Goal: Find specific page/section: Find specific page/section

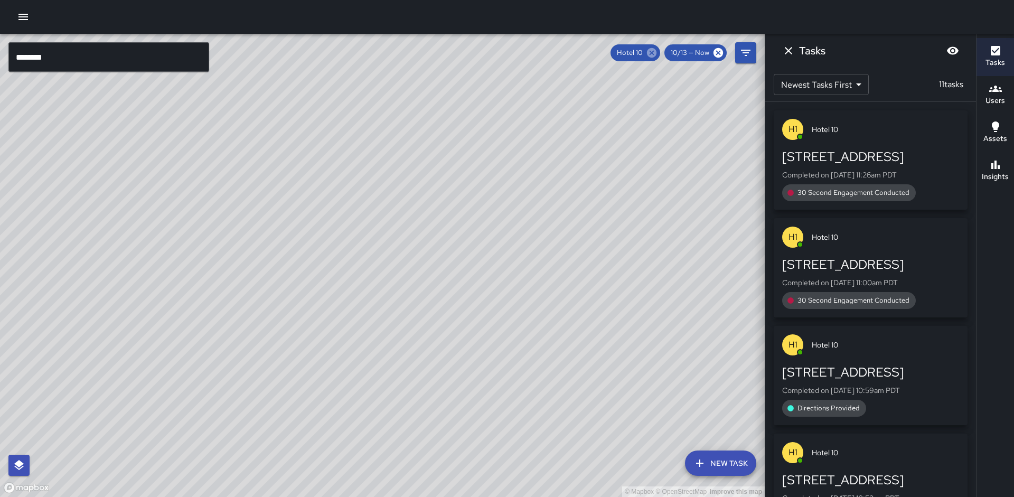
click at [652, 57] on icon at bounding box center [652, 53] width 10 height 10
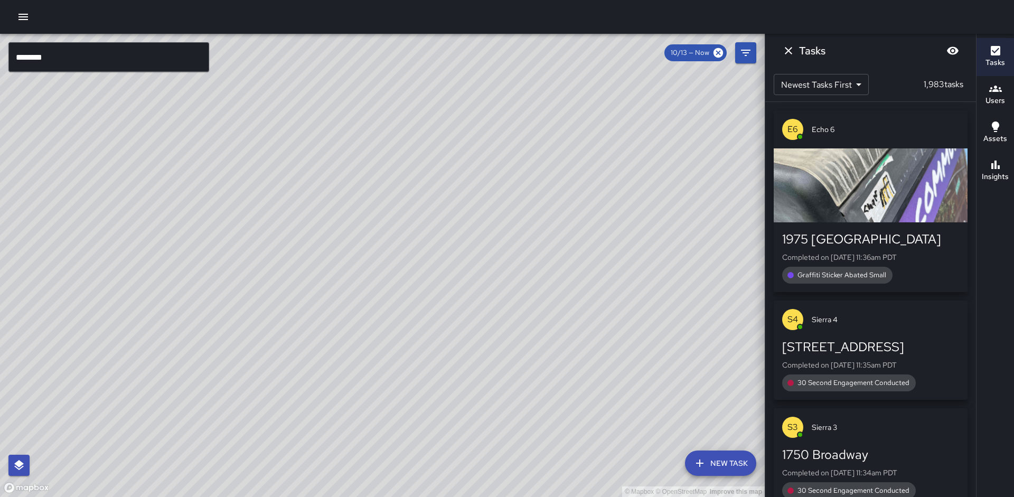
drag, startPoint x: 254, startPoint y: 239, endPoint x: 500, endPoint y: 162, distance: 258.1
click at [487, 170] on div "© Mapbox © OpenStreetMap Improve this map" at bounding box center [382, 265] width 765 height 463
drag, startPoint x: 478, startPoint y: 169, endPoint x: 360, endPoint y: 292, distance: 170.7
click at [360, 292] on div "© Mapbox © OpenStreetMap Improve this map" at bounding box center [382, 265] width 765 height 463
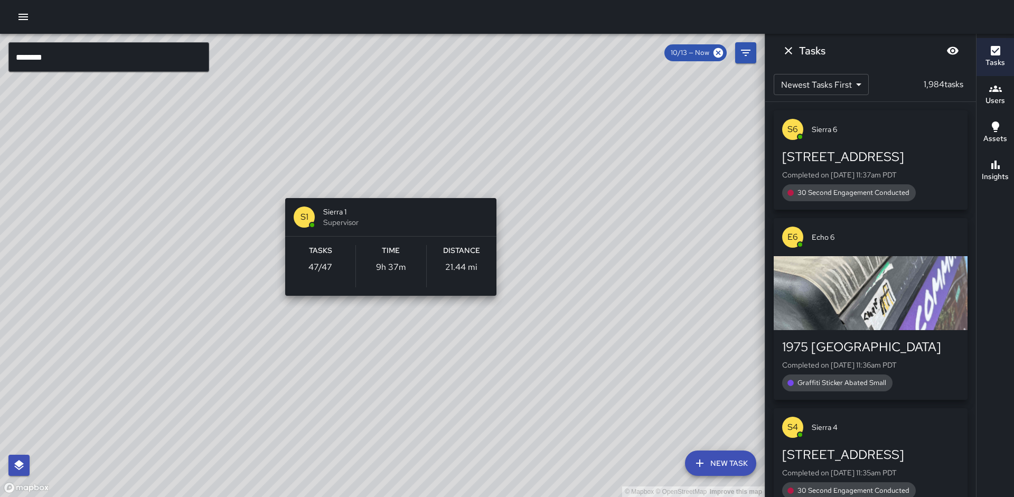
click at [388, 184] on div "© Mapbox © OpenStreetMap Improve this map S1 Sierra 1 Supervisor Tasks 47 / 47 …" at bounding box center [382, 265] width 765 height 463
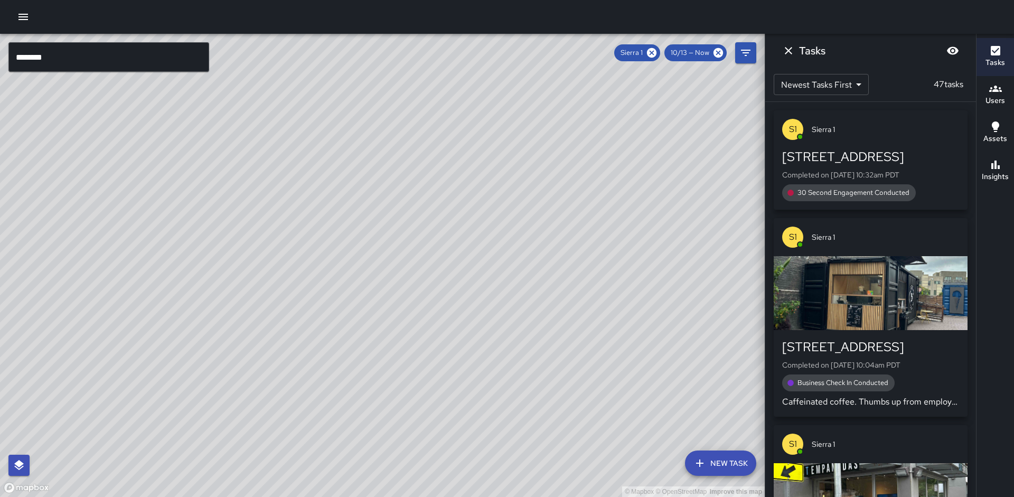
drag, startPoint x: 555, startPoint y: 149, endPoint x: 393, endPoint y: 335, distance: 247.1
click at [393, 335] on div "© Mapbox © OpenStreetMap Improve this map" at bounding box center [382, 265] width 765 height 463
click at [746, 50] on icon "Filters" at bounding box center [746, 53] width 10 height 6
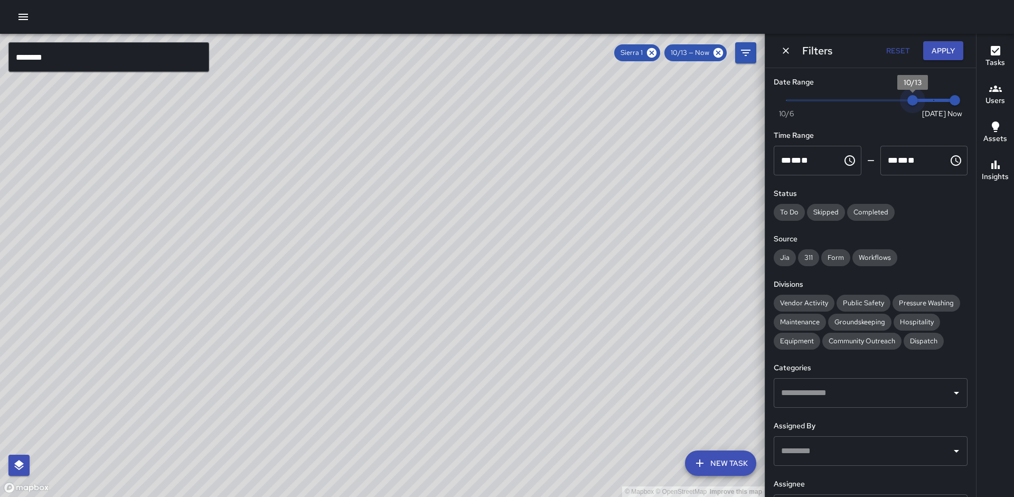
type input "*"
drag, startPoint x: 919, startPoint y: 103, endPoint x: 960, endPoint y: 99, distance: 40.9
click at [958, 99] on div "Now [DATE] [DATE] 11:38 am" at bounding box center [871, 106] width 194 height 29
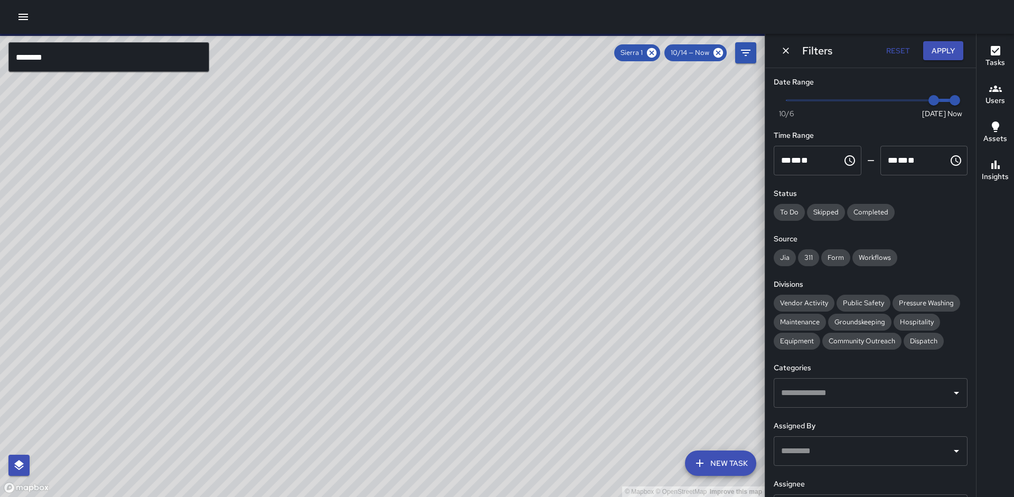
click at [941, 46] on button "Apply" at bounding box center [943, 51] width 40 height 20
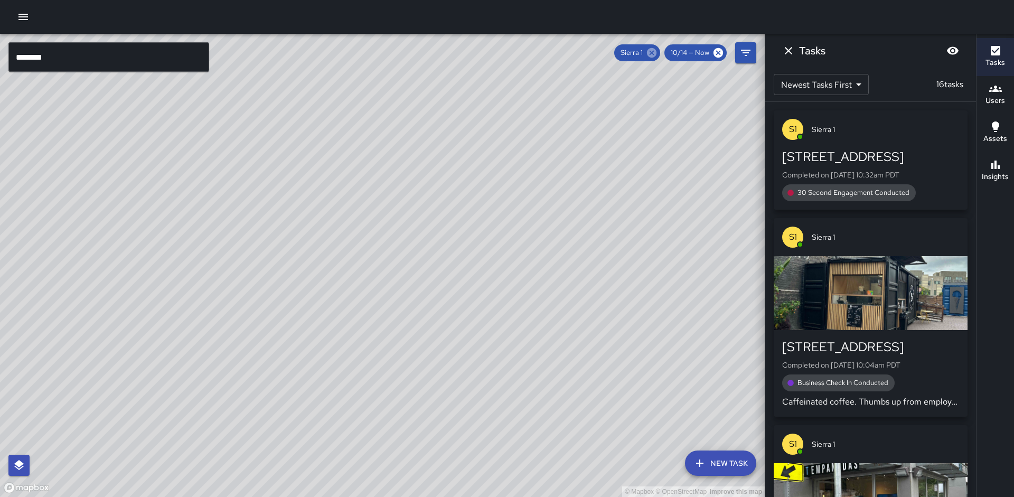
click at [653, 49] on icon at bounding box center [652, 53] width 10 height 10
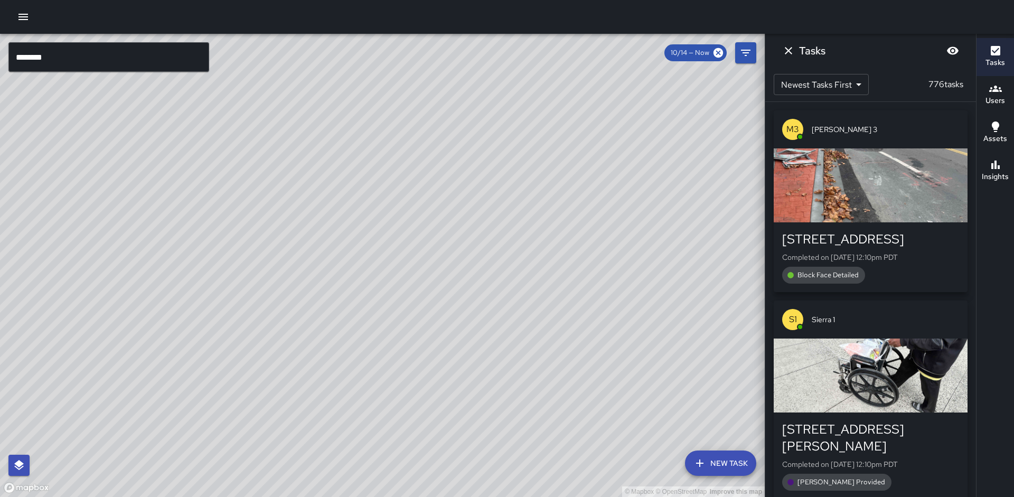
drag, startPoint x: 113, startPoint y: 158, endPoint x: 118, endPoint y: 144, distance: 15.5
click at [116, 146] on div "© Mapbox © OpenStreetMap Improve this map" at bounding box center [382, 265] width 765 height 463
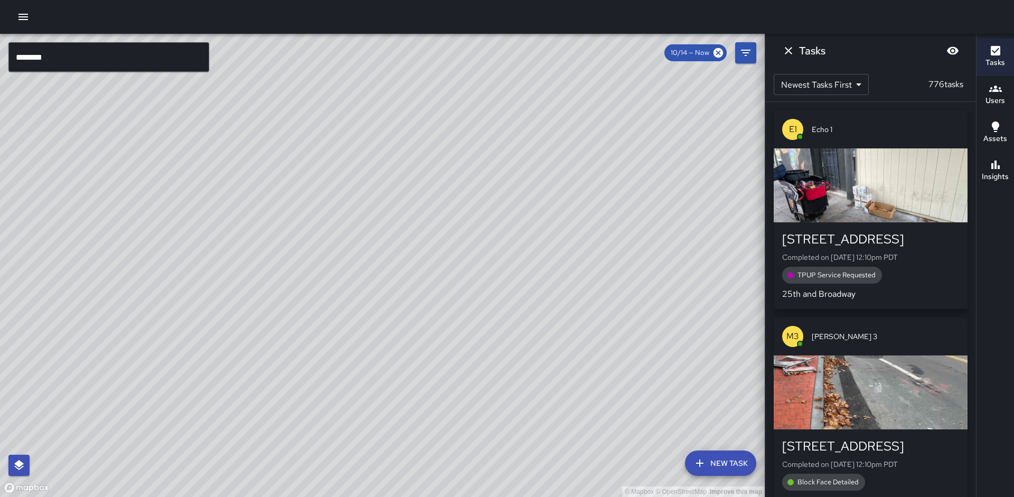
click at [153, 235] on div "© Mapbox © OpenStreetMap Improve this map M3 [PERSON_NAME] [GEOGRAPHIC_DATA][ST…" at bounding box center [382, 265] width 765 height 463
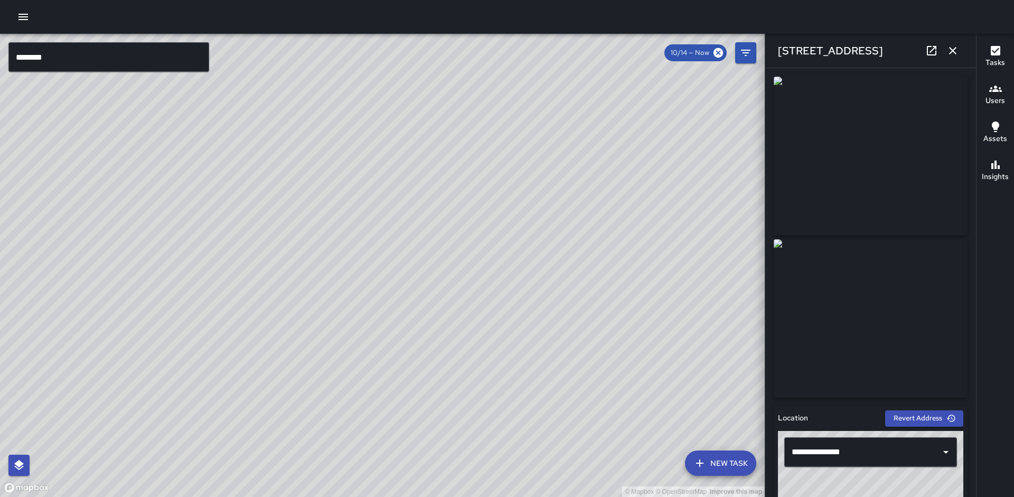
click at [145, 315] on div "© Mapbox © OpenStreetMap Improve this map" at bounding box center [382, 265] width 765 height 463
click at [752, 58] on button "Filters" at bounding box center [745, 52] width 21 height 21
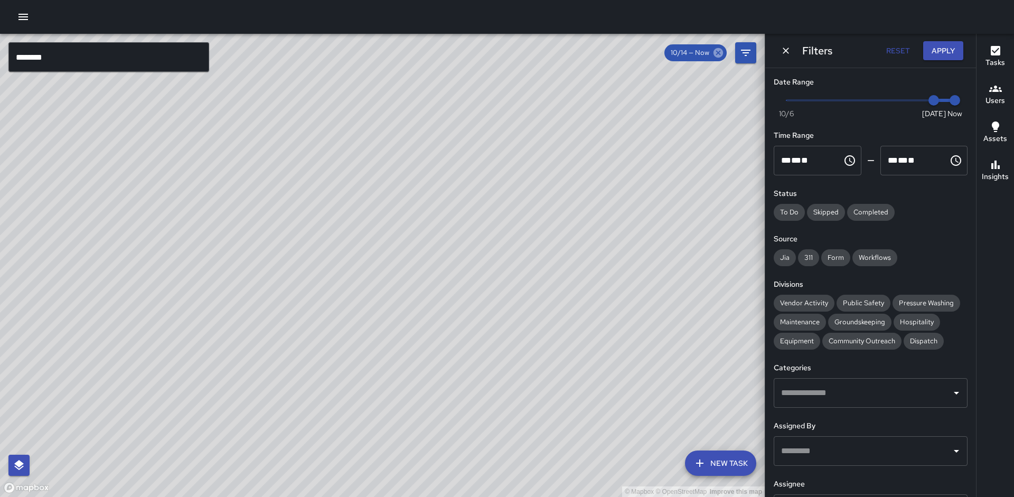
click at [715, 53] on icon at bounding box center [719, 53] width 10 height 10
click at [796, 440] on div "​" at bounding box center [871, 451] width 194 height 30
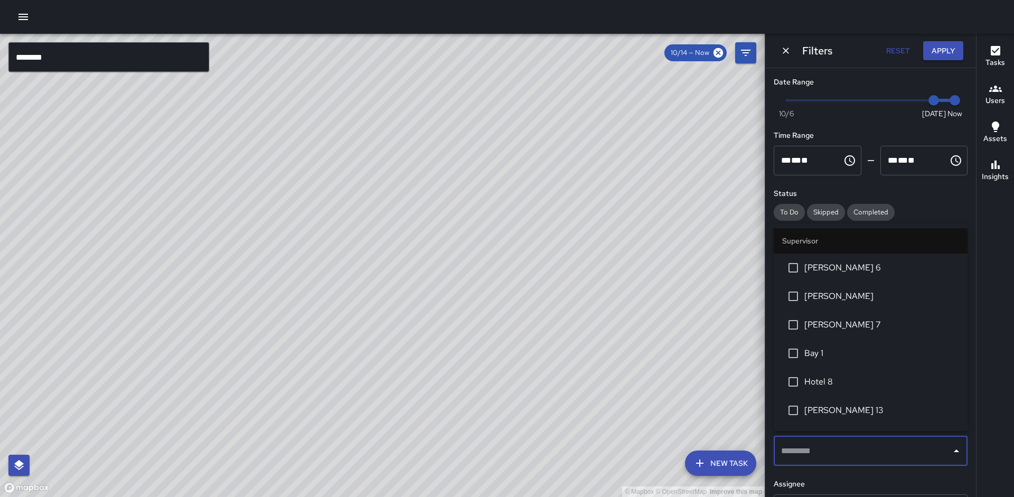
scroll to position [12, 0]
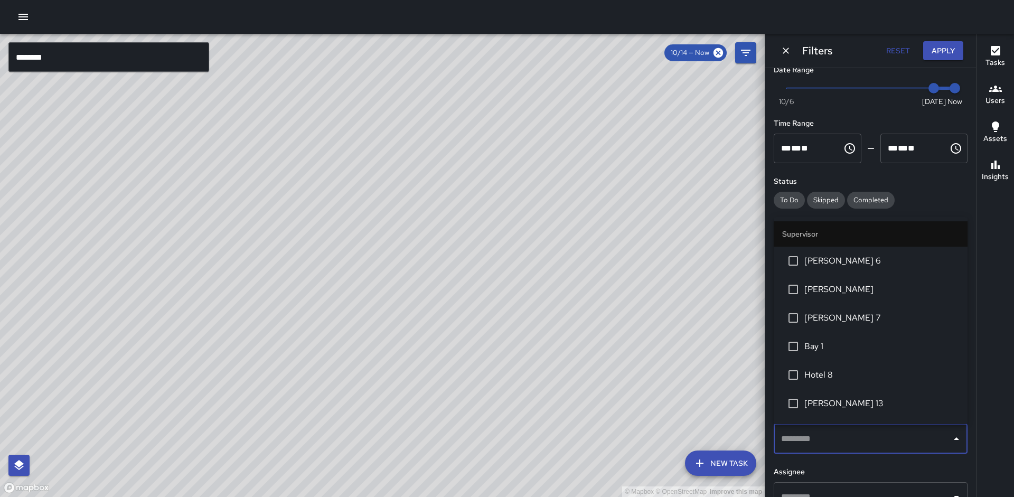
click at [786, 458] on div "Date Range Now [DATE] [DATE] 12:22 pm Time Range ** * ** ** ​ ******** ** * ** …" at bounding box center [870, 282] width 211 height 429
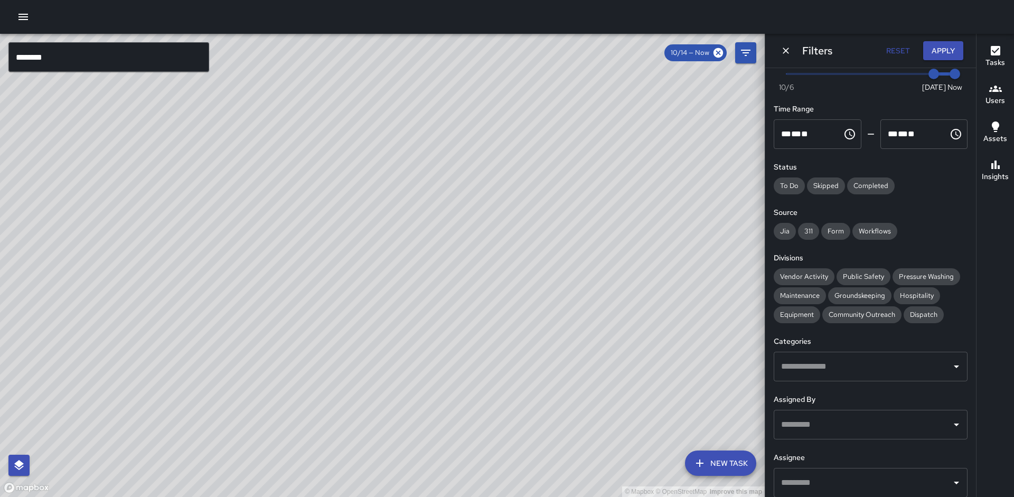
click at [786, 459] on div "Assignee ​" at bounding box center [871, 474] width 194 height 45
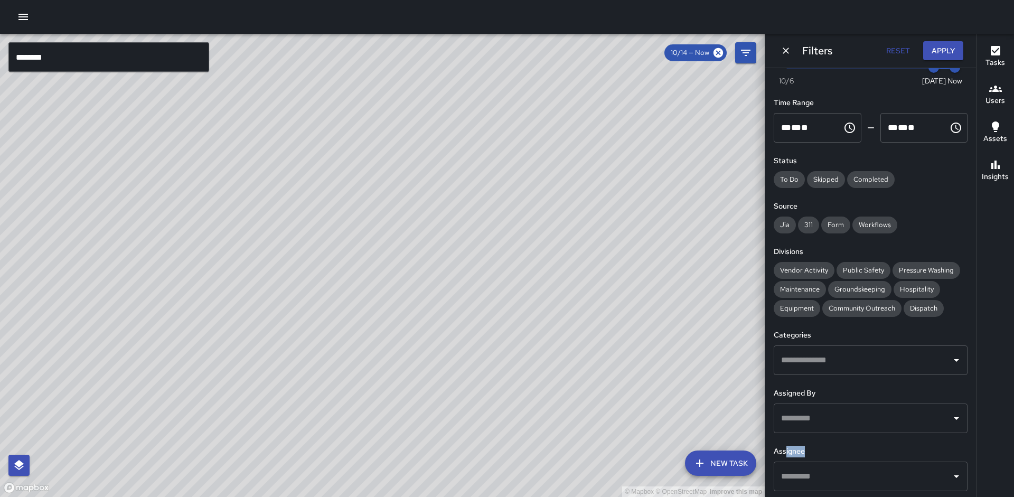
click at [783, 473] on input "text" at bounding box center [863, 476] width 169 height 20
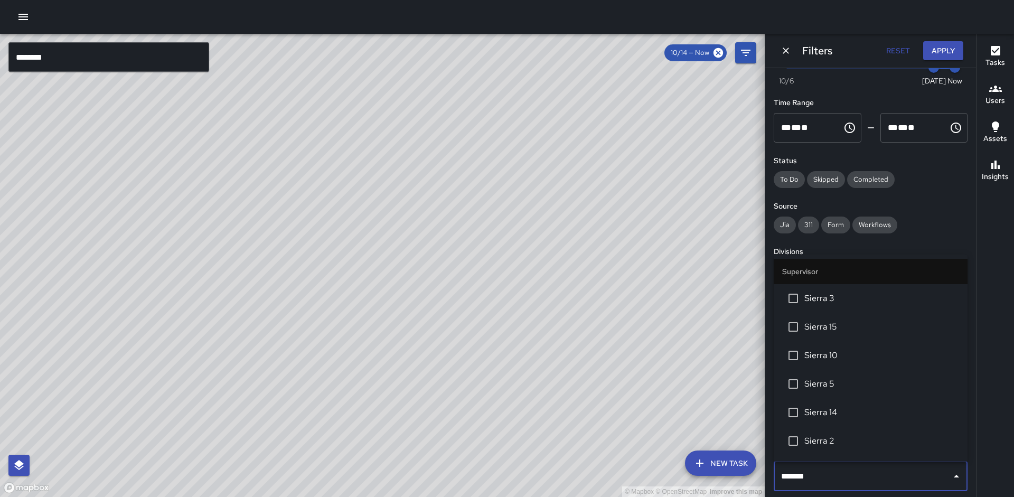
type input "********"
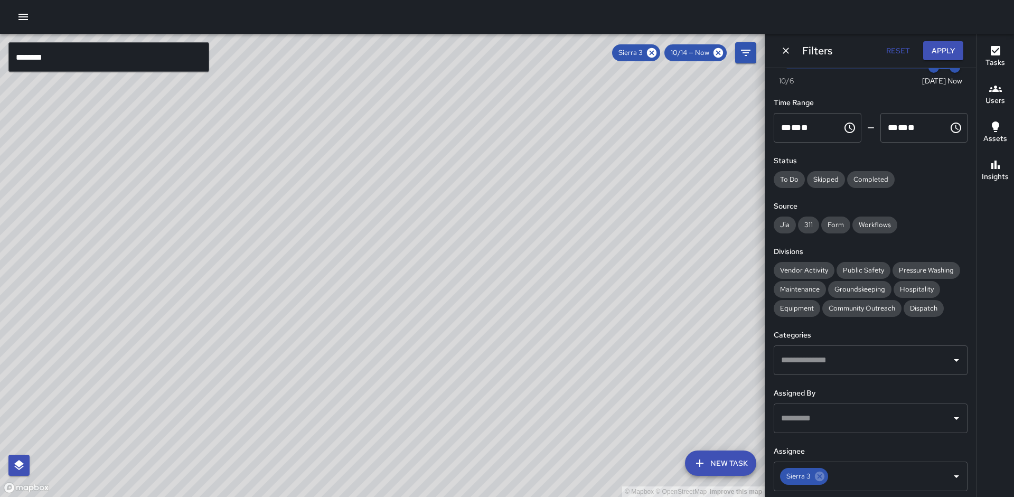
drag, startPoint x: 363, startPoint y: 220, endPoint x: 334, endPoint y: 310, distance: 94.7
click at [334, 310] on div "© Mapbox © OpenStreetMap Improve this map" at bounding box center [382, 265] width 765 height 463
click at [650, 55] on icon at bounding box center [652, 53] width 10 height 10
click at [52, 66] on input "********" at bounding box center [108, 57] width 201 height 30
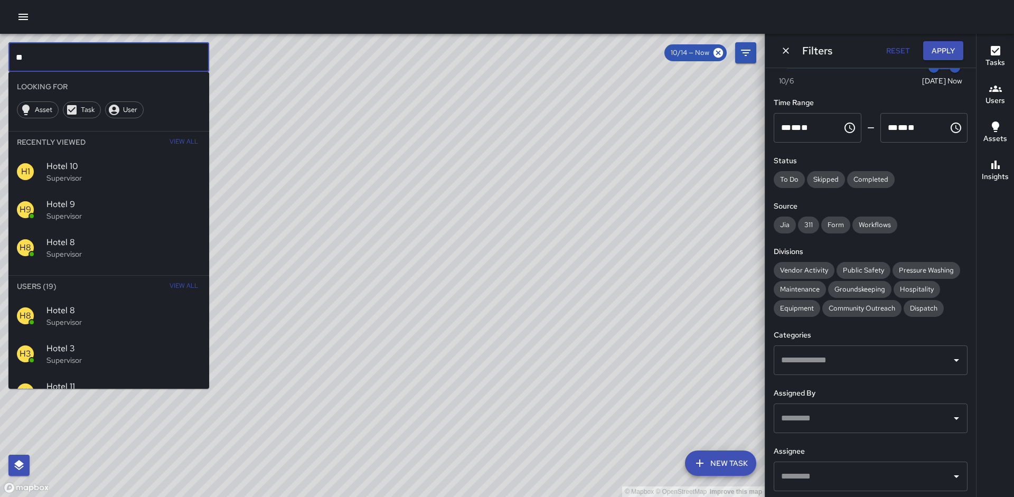
type input "*"
click at [57, 312] on span "Sierra 5" at bounding box center [123, 310] width 154 height 13
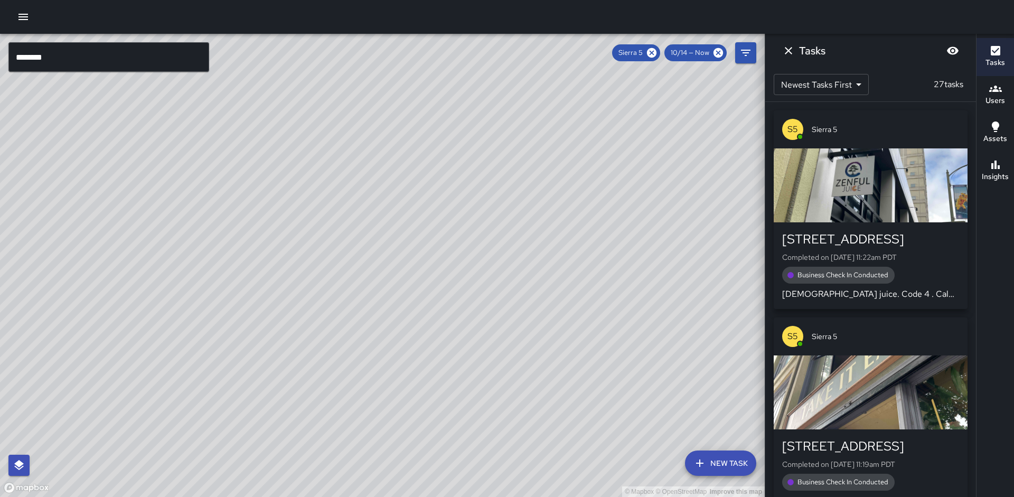
drag, startPoint x: 446, startPoint y: 251, endPoint x: 420, endPoint y: 285, distance: 43.3
click at [420, 285] on div "© Mapbox © OpenStreetMap Improve this map" at bounding box center [382, 265] width 765 height 463
drag, startPoint x: 356, startPoint y: 347, endPoint x: 378, endPoint y: 309, distance: 44.0
click at [378, 309] on div "© Mapbox © OpenStreetMap Improve this map" at bounding box center [382, 265] width 765 height 463
drag, startPoint x: 458, startPoint y: 166, endPoint x: 401, endPoint y: 237, distance: 90.9
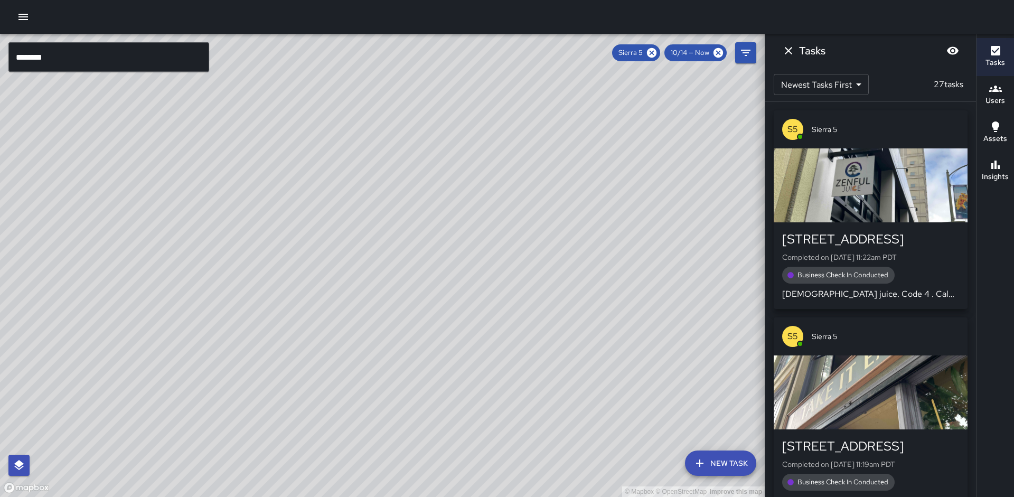
click at [401, 237] on div "© Mapbox © OpenStreetMap Improve this map" at bounding box center [382, 265] width 765 height 463
drag, startPoint x: 399, startPoint y: 235, endPoint x: 408, endPoint y: 233, distance: 8.6
click at [408, 233] on div "© Mapbox © OpenStreetMap Improve this map" at bounding box center [382, 265] width 765 height 463
click at [43, 64] on input "********" at bounding box center [108, 57] width 201 height 30
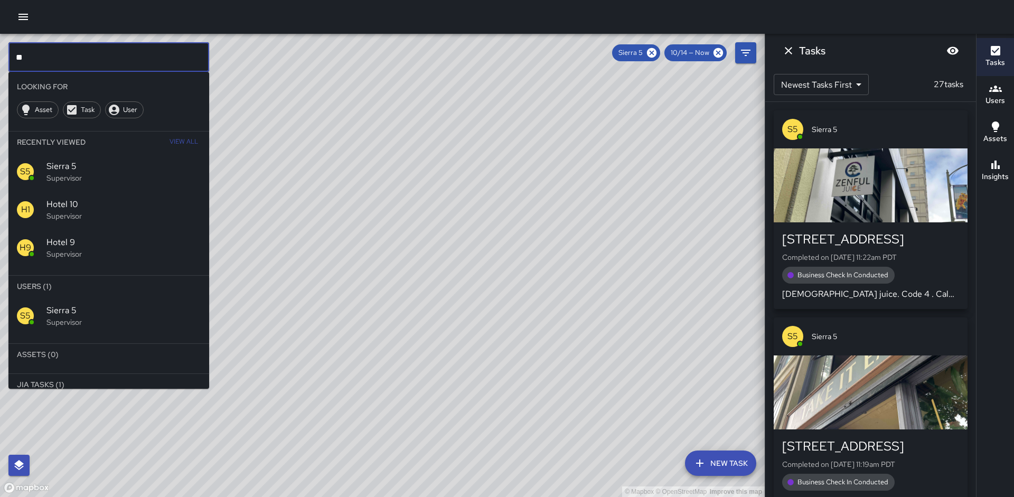
type input "*"
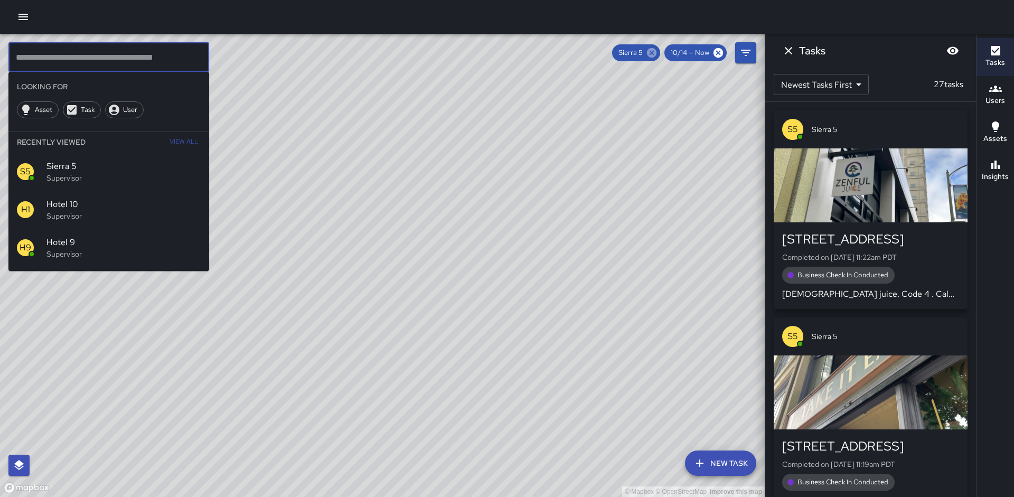
click at [650, 54] on icon at bounding box center [652, 53] width 10 height 10
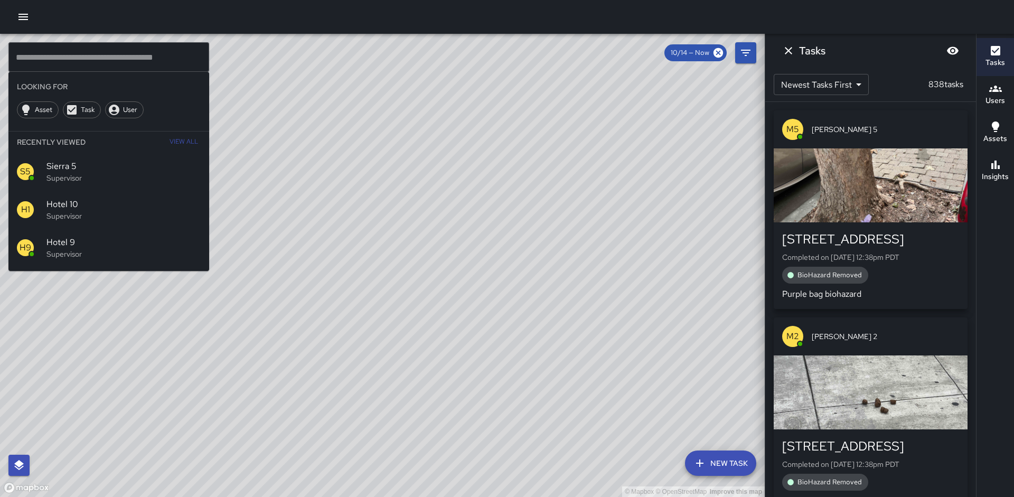
click at [272, 89] on div "© Mapbox © OpenStreetMap Improve this map" at bounding box center [382, 265] width 765 height 463
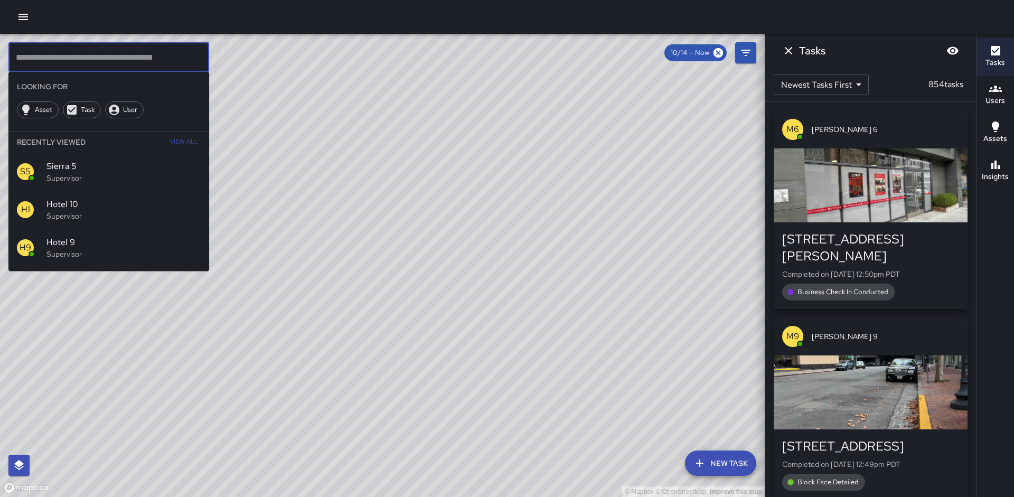
click at [72, 55] on input "text" at bounding box center [108, 57] width 201 height 30
click at [179, 143] on span "View All" at bounding box center [184, 142] width 29 height 17
